Goal: Information Seeking & Learning: Learn about a topic

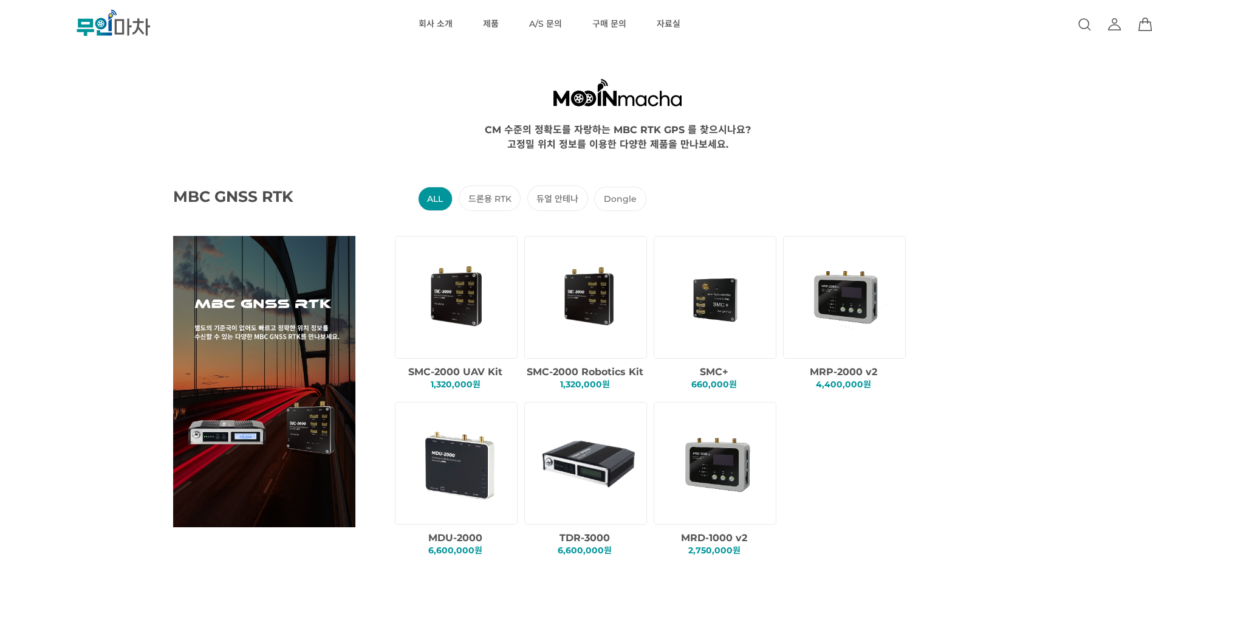
click at [600, 485] on img at bounding box center [588, 463] width 104 height 104
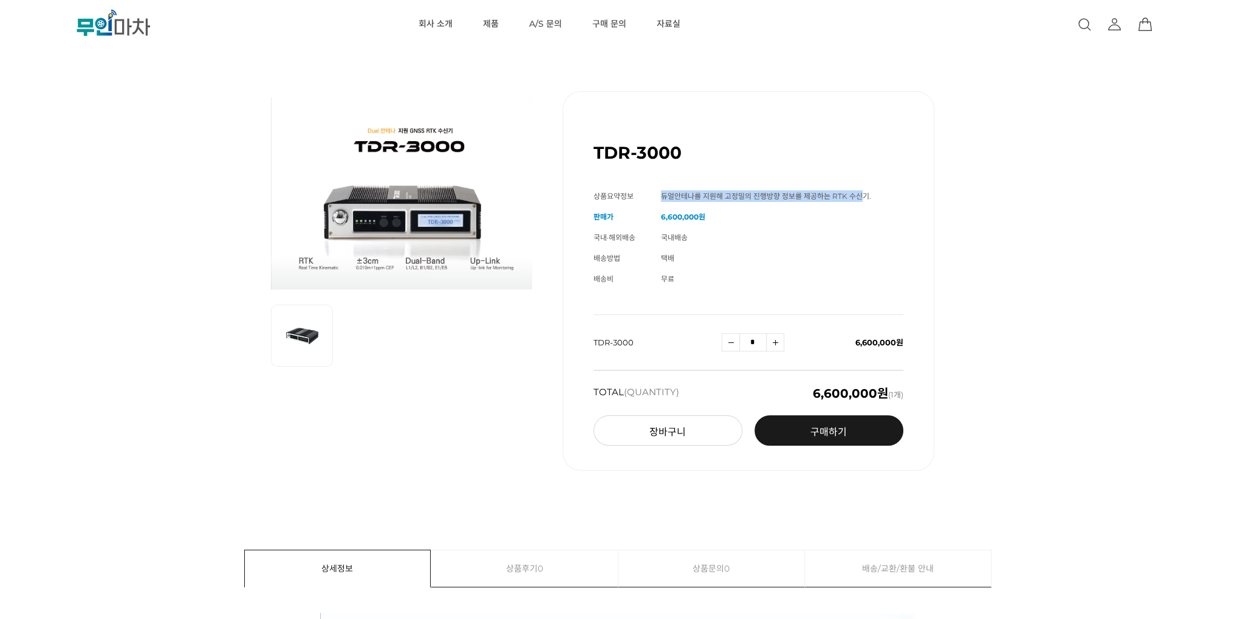
drag, startPoint x: 662, startPoint y: 195, endPoint x: 868, endPoint y: 194, distance: 205.4
click at [868, 194] on span "듀얼안테나를 지원해 고정밀의 진행방향 정보를 제공하는 RTK 수신기." at bounding box center [766, 195] width 210 height 9
click at [869, 210] on td "6,600,000원" at bounding box center [782, 217] width 242 height 21
